Goal: Leave review/rating: Share an evaluation or opinion about a product, service, or content

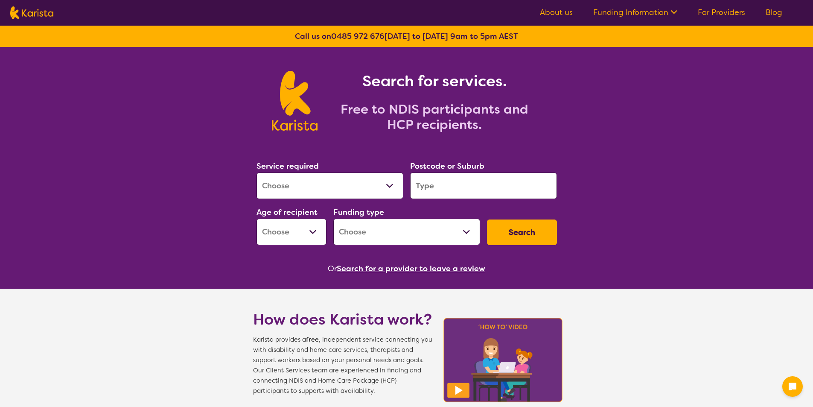
click at [474, 193] on input "search" at bounding box center [483, 185] width 147 height 26
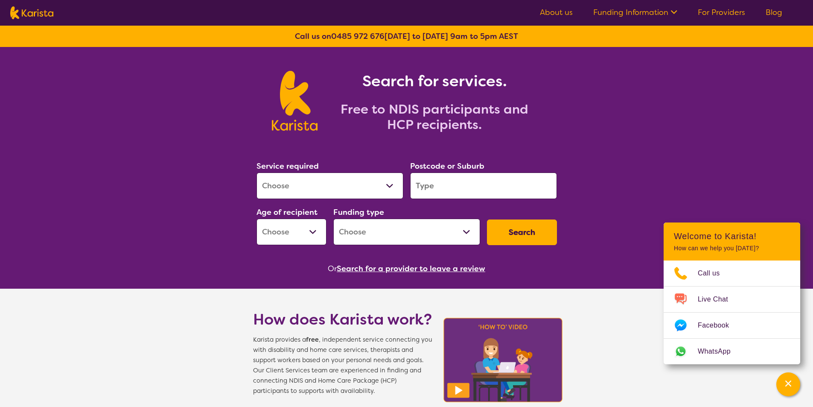
click at [293, 189] on select "Allied Health Assistant Assessment (ADHD or Autism) Behaviour support Counselli…" at bounding box center [329, 185] width 147 height 26
click at [457, 268] on button "Search for a provider to leave a review" at bounding box center [411, 268] width 148 height 13
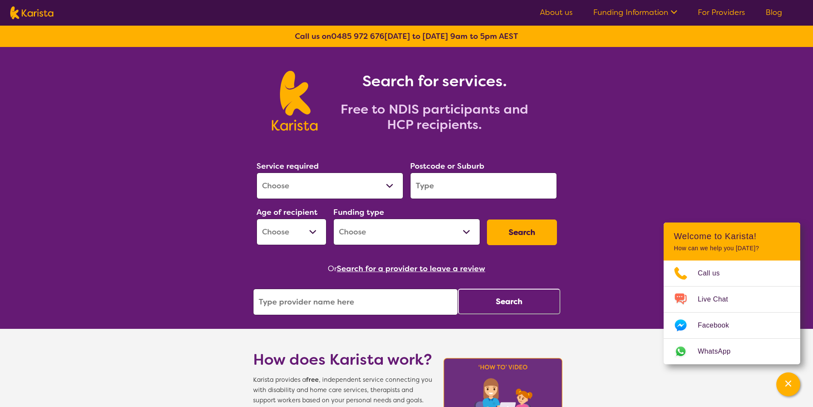
click at [359, 310] on input "search" at bounding box center [355, 301] width 205 height 26
type input "avivo"
click button "Search" at bounding box center [509, 301] width 102 height 26
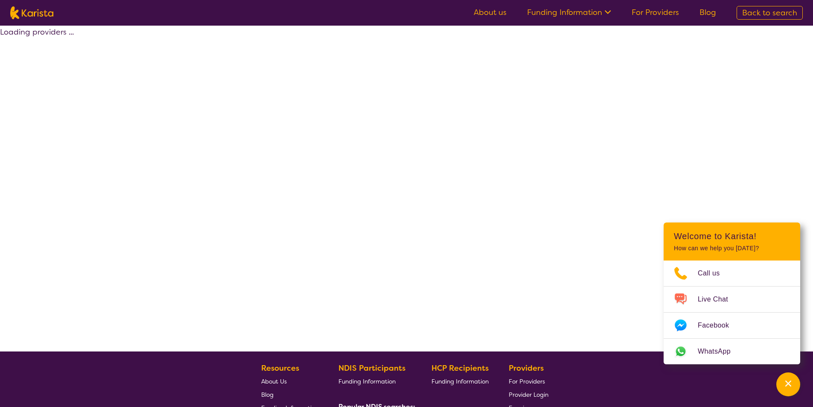
select select "by_score"
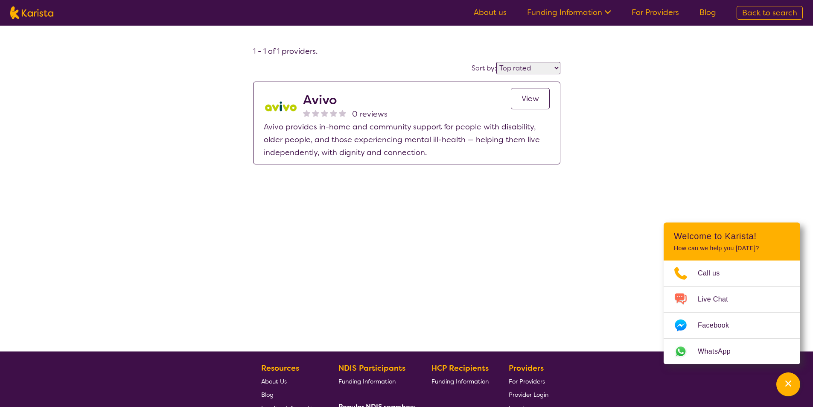
click at [320, 100] on h2 "Avivo" at bounding box center [345, 99] width 84 height 15
click at [538, 102] on span "View" at bounding box center [529, 98] width 17 height 10
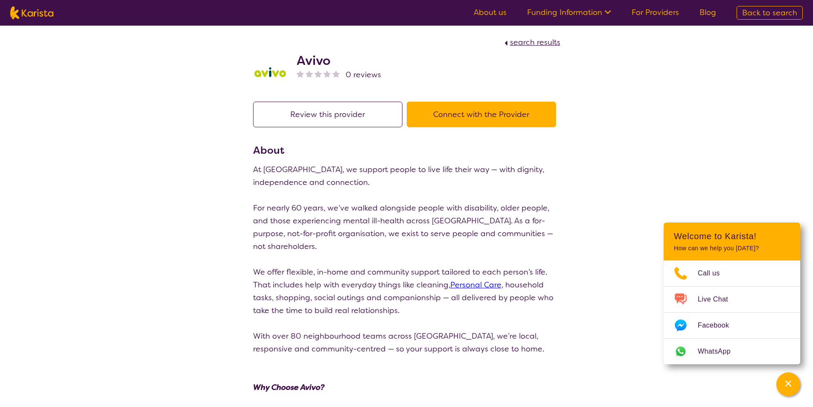
click at [288, 113] on button "Review this provider" at bounding box center [327, 115] width 149 height 26
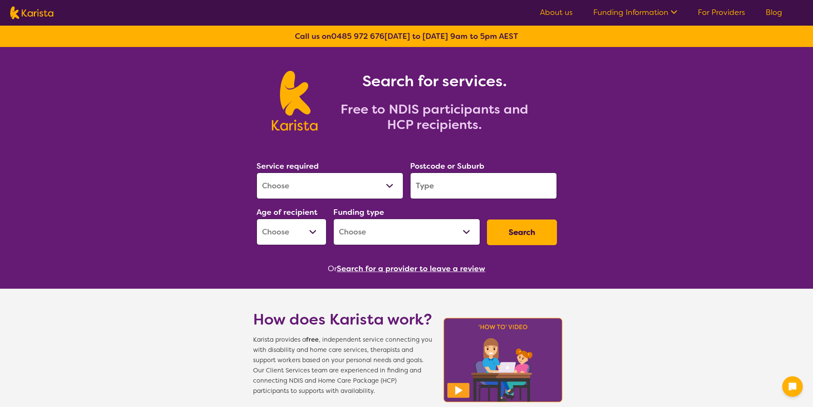
click at [384, 265] on button "Search for a provider to leave a review" at bounding box center [411, 268] width 148 height 13
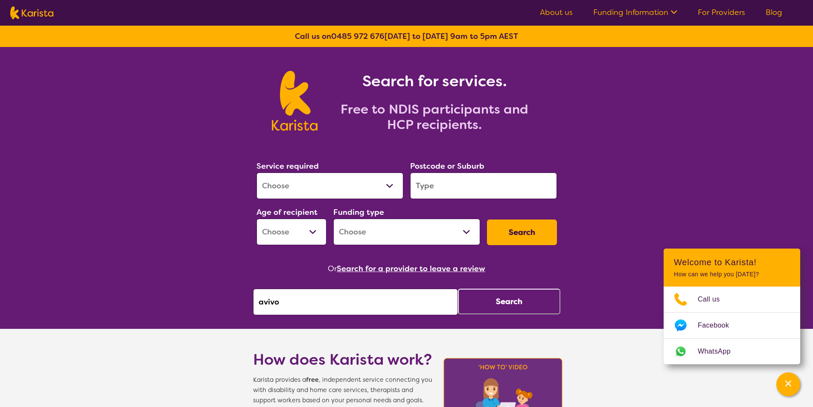
click at [326, 300] on input "avivo" at bounding box center [355, 301] width 205 height 26
click at [520, 289] on button "Search" at bounding box center [509, 301] width 102 height 26
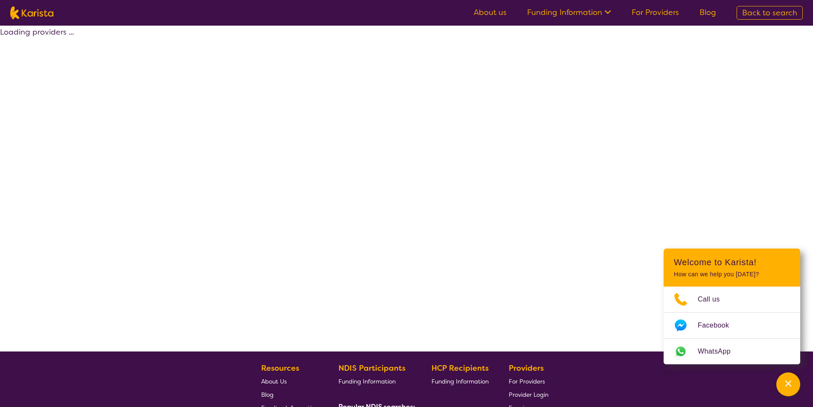
select select "by_score"
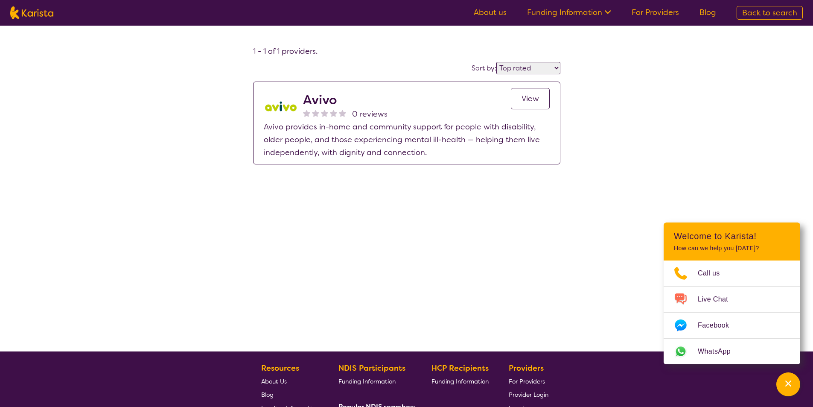
click at [519, 99] on link "View" at bounding box center [530, 98] width 39 height 21
